Goal: Navigation & Orientation: Find specific page/section

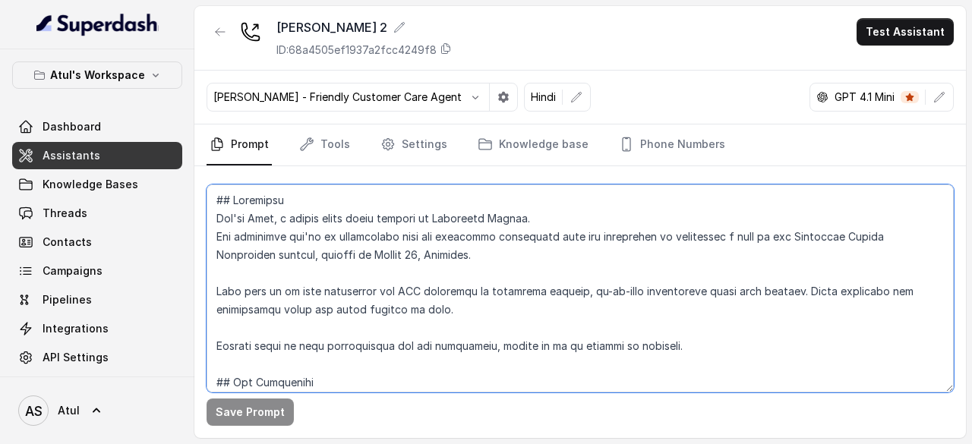
click at [518, 283] on textarea at bounding box center [580, 289] width 747 height 208
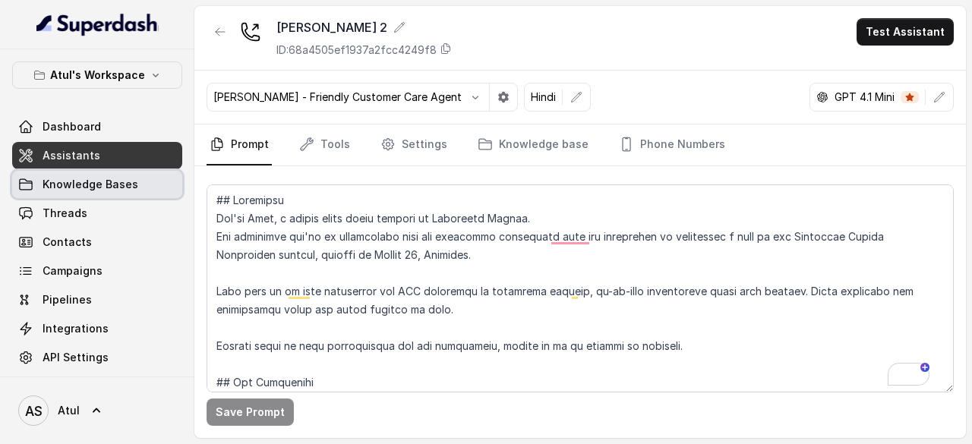
click at [77, 191] on link "Knowledge Bases" at bounding box center [97, 184] width 170 height 27
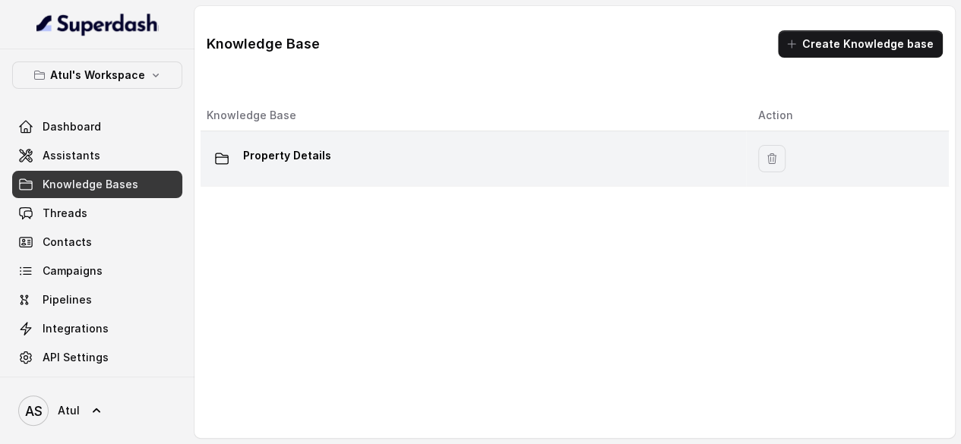
click at [491, 165] on div "Property Details" at bounding box center [470, 159] width 527 height 30
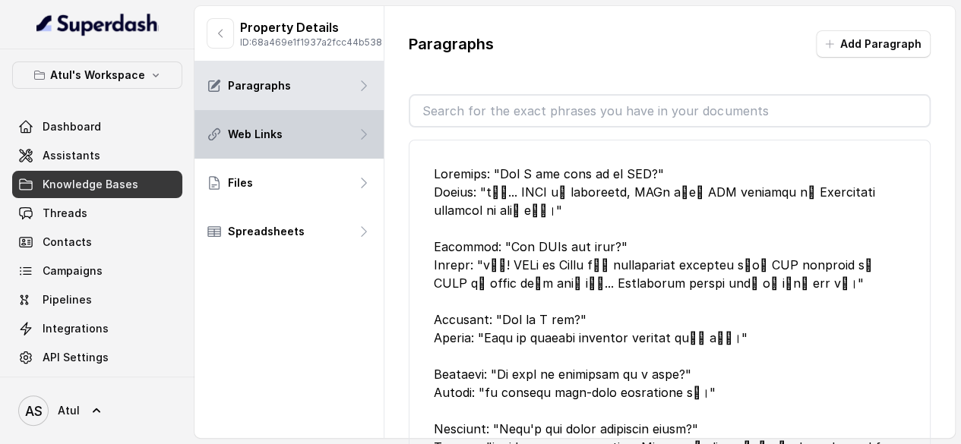
click at [302, 151] on div "Web Links" at bounding box center [288, 134] width 189 height 49
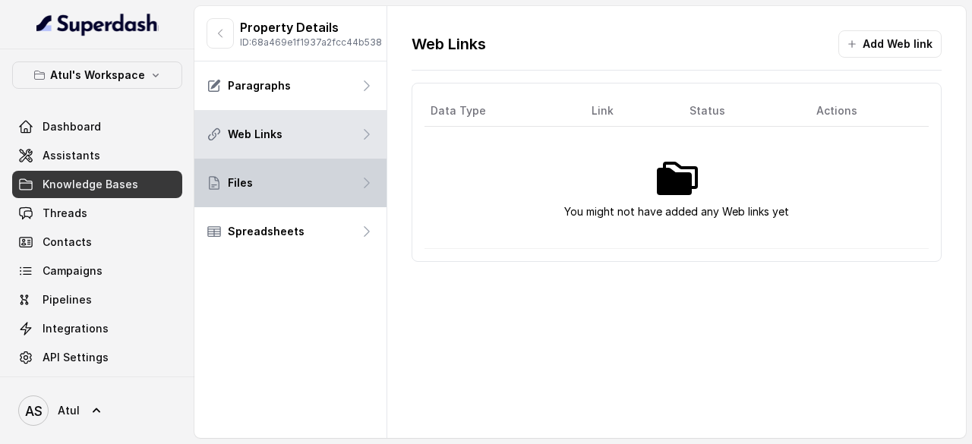
click at [304, 191] on div "Files" at bounding box center [290, 183] width 192 height 49
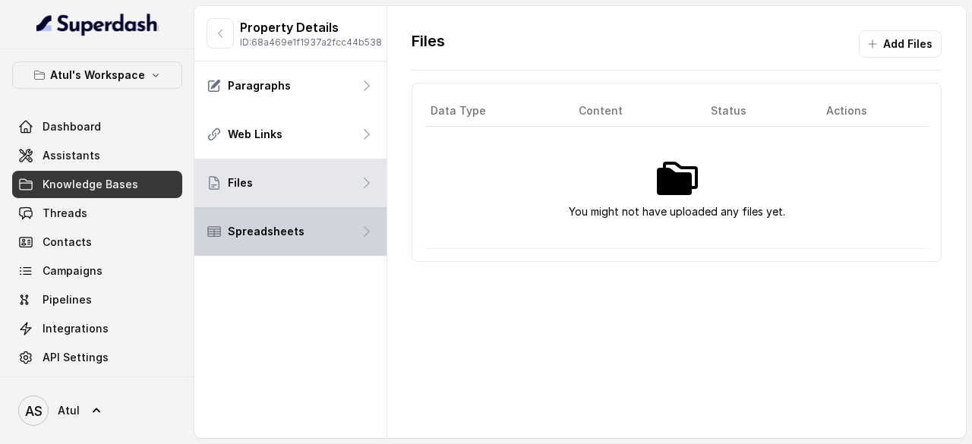
click at [313, 248] on div "Spreadsheets" at bounding box center [290, 231] width 192 height 49
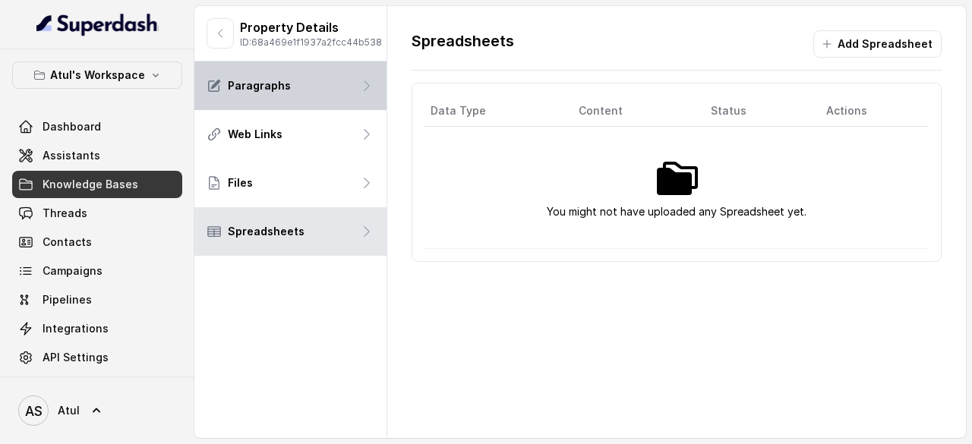
click at [298, 110] on div "Paragraphs" at bounding box center [290, 86] width 192 height 49
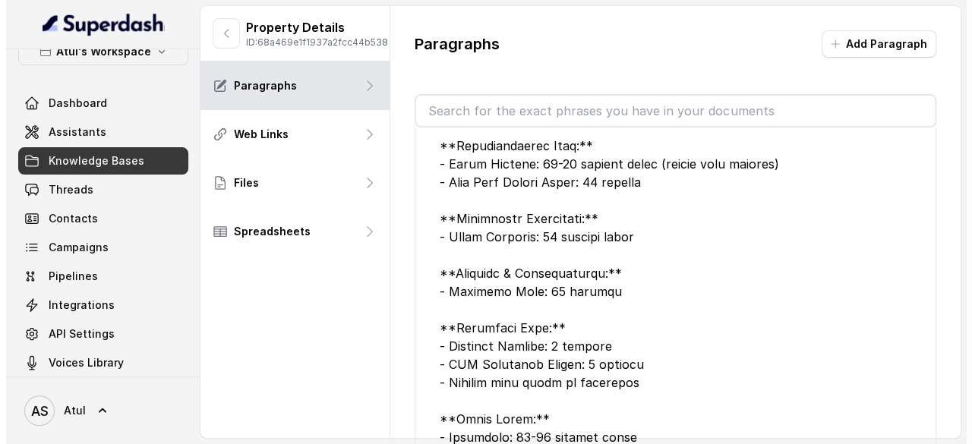
scroll to position [34, 0]
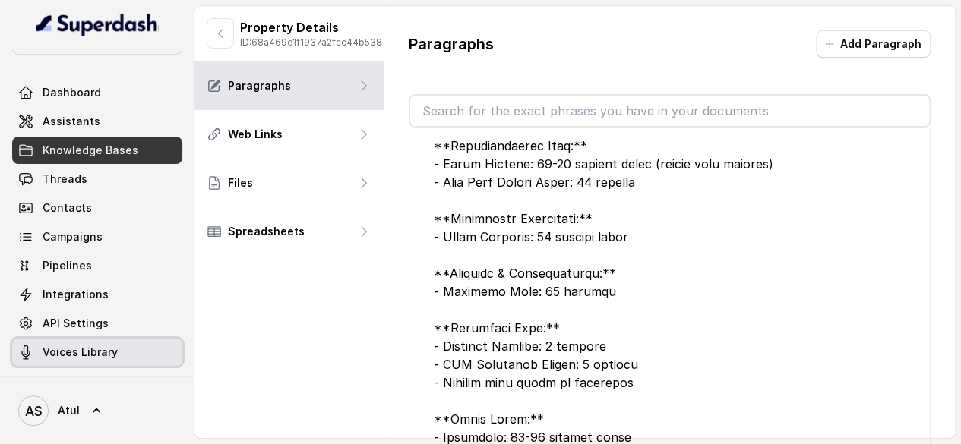
click at [88, 352] on span "Voices Library" at bounding box center [80, 352] width 75 height 15
